Goal: Check status: Check status

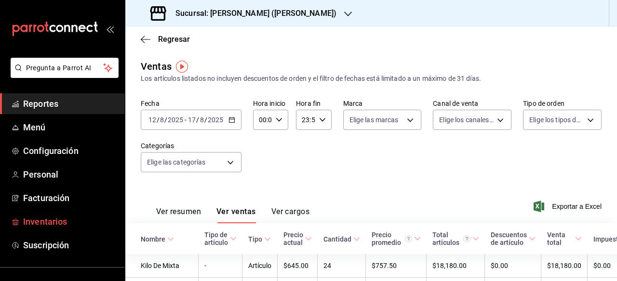
click at [40, 219] on span "Inventarios" at bounding box center [70, 221] width 94 height 13
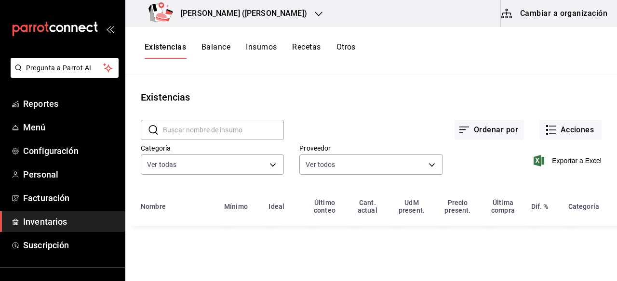
click at [315, 13] on icon "button" at bounding box center [319, 14] width 8 height 8
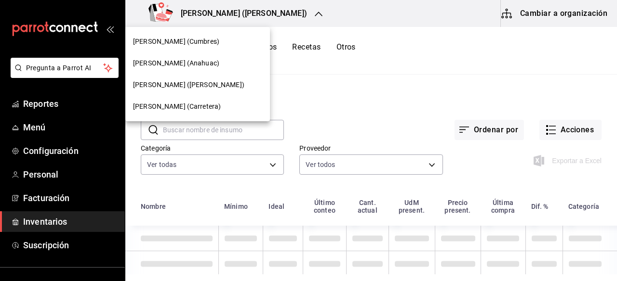
click at [213, 39] on div "[PERSON_NAME] (Cumbres)" at bounding box center [197, 42] width 129 height 10
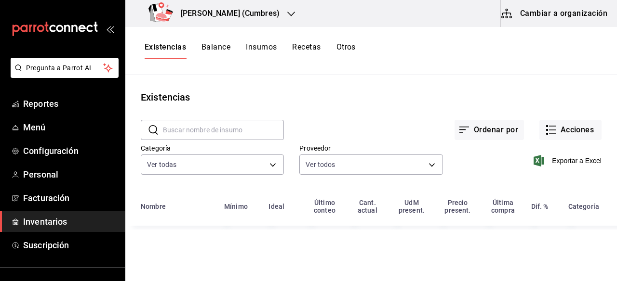
click at [343, 50] on button "Otros" at bounding box center [345, 50] width 19 height 16
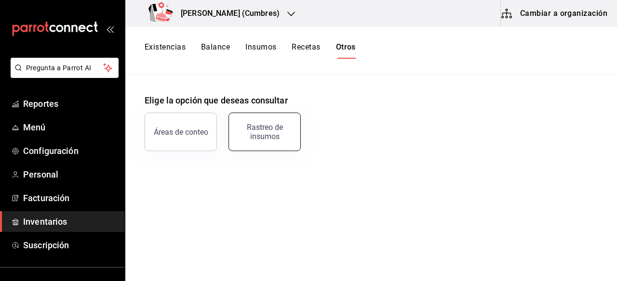
click at [267, 123] on div "Rastreo de insumos" at bounding box center [265, 132] width 60 height 18
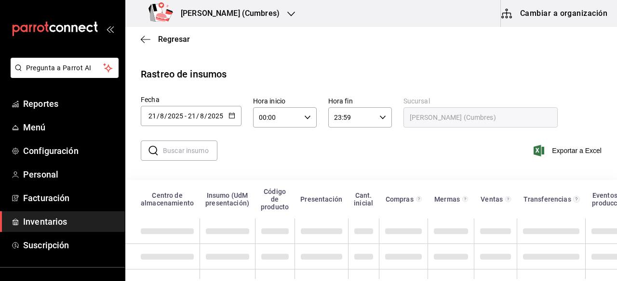
click at [231, 115] on icon "button" at bounding box center [231, 115] width 7 height 7
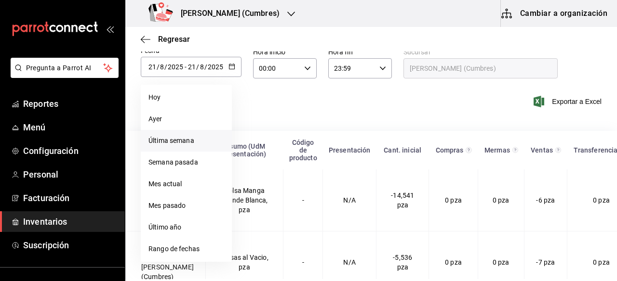
scroll to position [50, 0]
click at [173, 249] on li "Rango de fechas" at bounding box center [186, 249] width 91 height 22
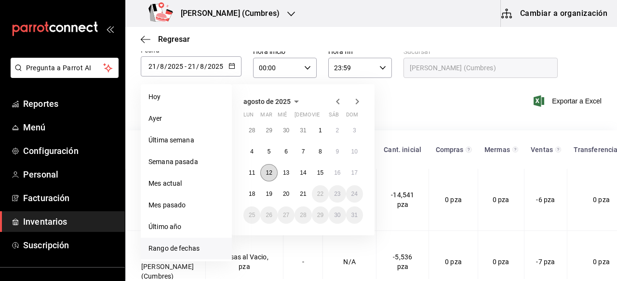
click at [272, 169] on button "12" at bounding box center [268, 172] width 17 height 17
click at [355, 172] on abbr "17" at bounding box center [354, 173] width 6 height 7
type input "[DATE]"
type input "12"
type input "[DATE]"
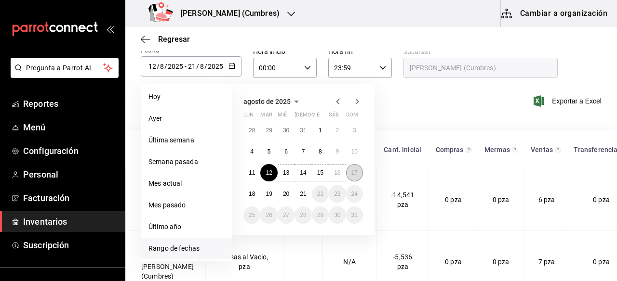
type input "17"
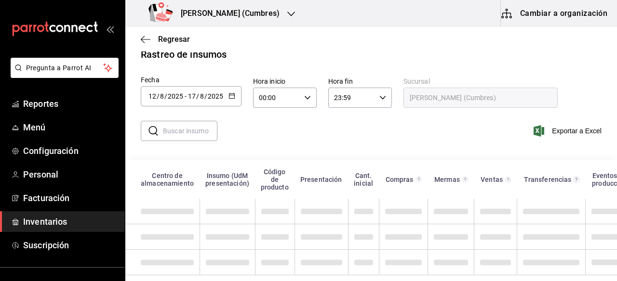
scroll to position [27, 0]
click at [192, 124] on input "text" at bounding box center [190, 130] width 54 height 19
type input "SUMA"
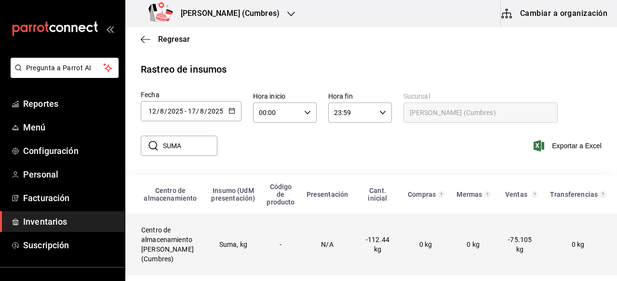
scroll to position [12, 0]
